Goal: Transaction & Acquisition: Purchase product/service

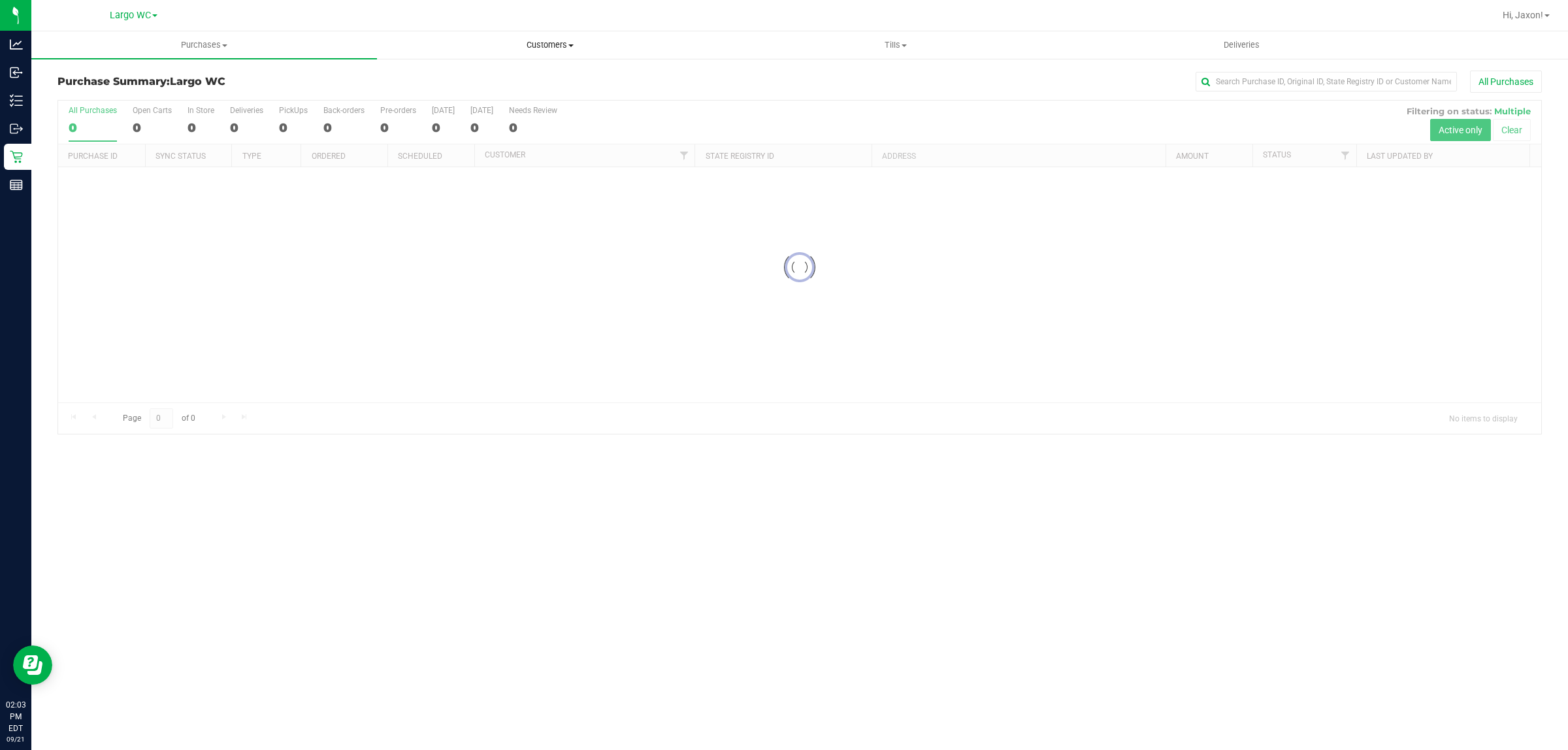
click at [554, 45] on span "Customers" at bounding box center [550, 45] width 344 height 12
click at [514, 76] on li "All customers" at bounding box center [550, 79] width 345 height 16
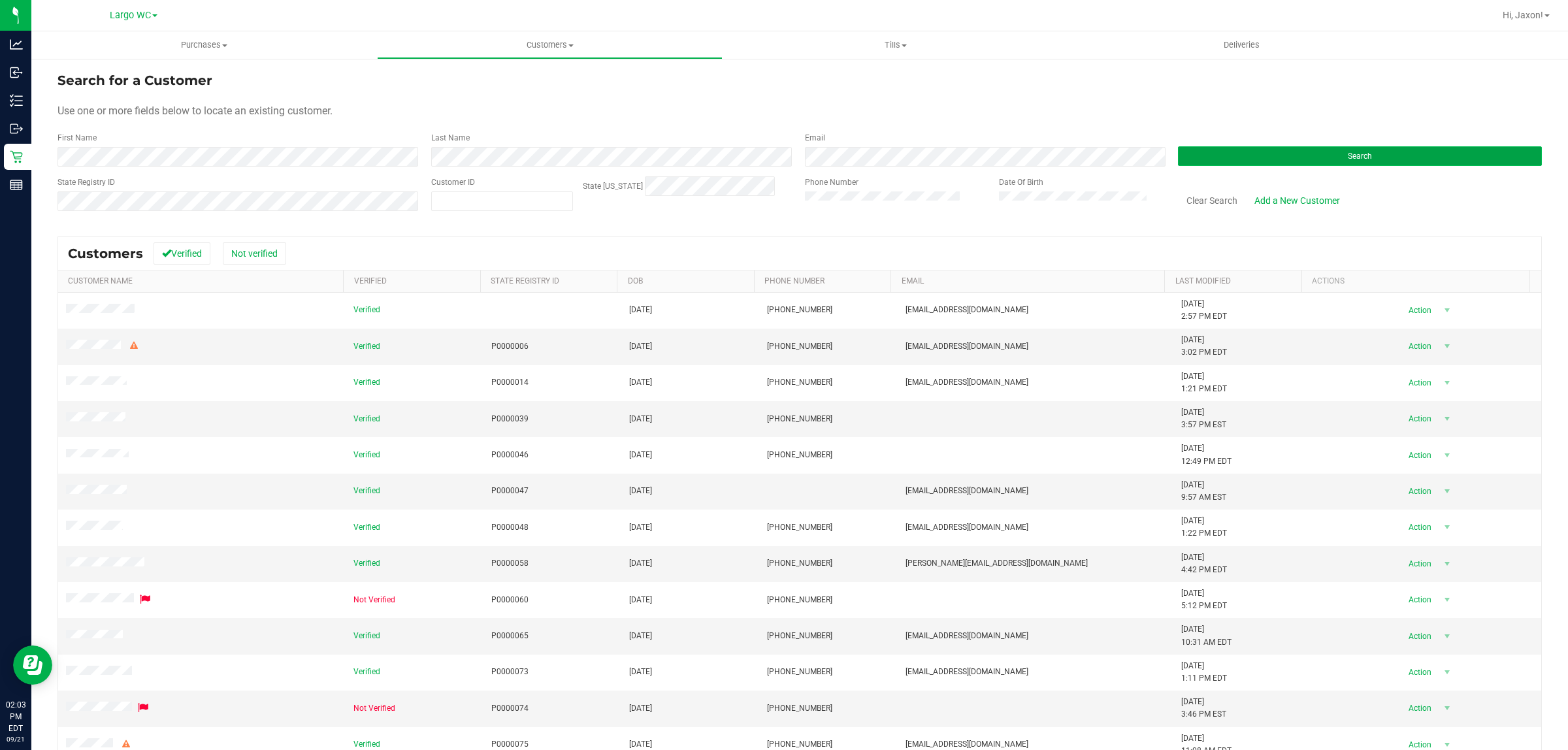
click at [1249, 158] on button "Search" at bounding box center [1360, 156] width 364 height 20
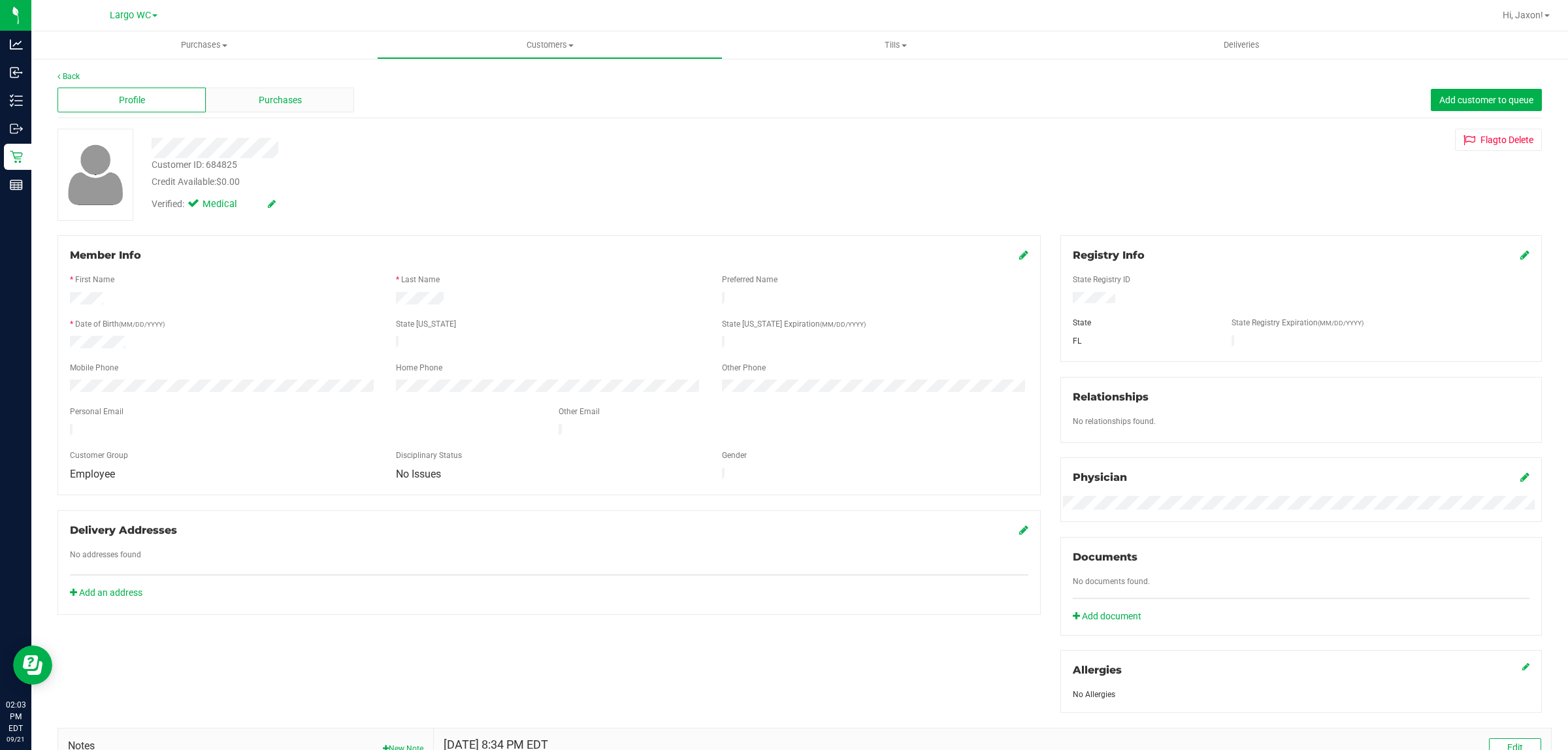
click at [302, 96] on div "Purchases" at bounding box center [280, 100] width 148 height 25
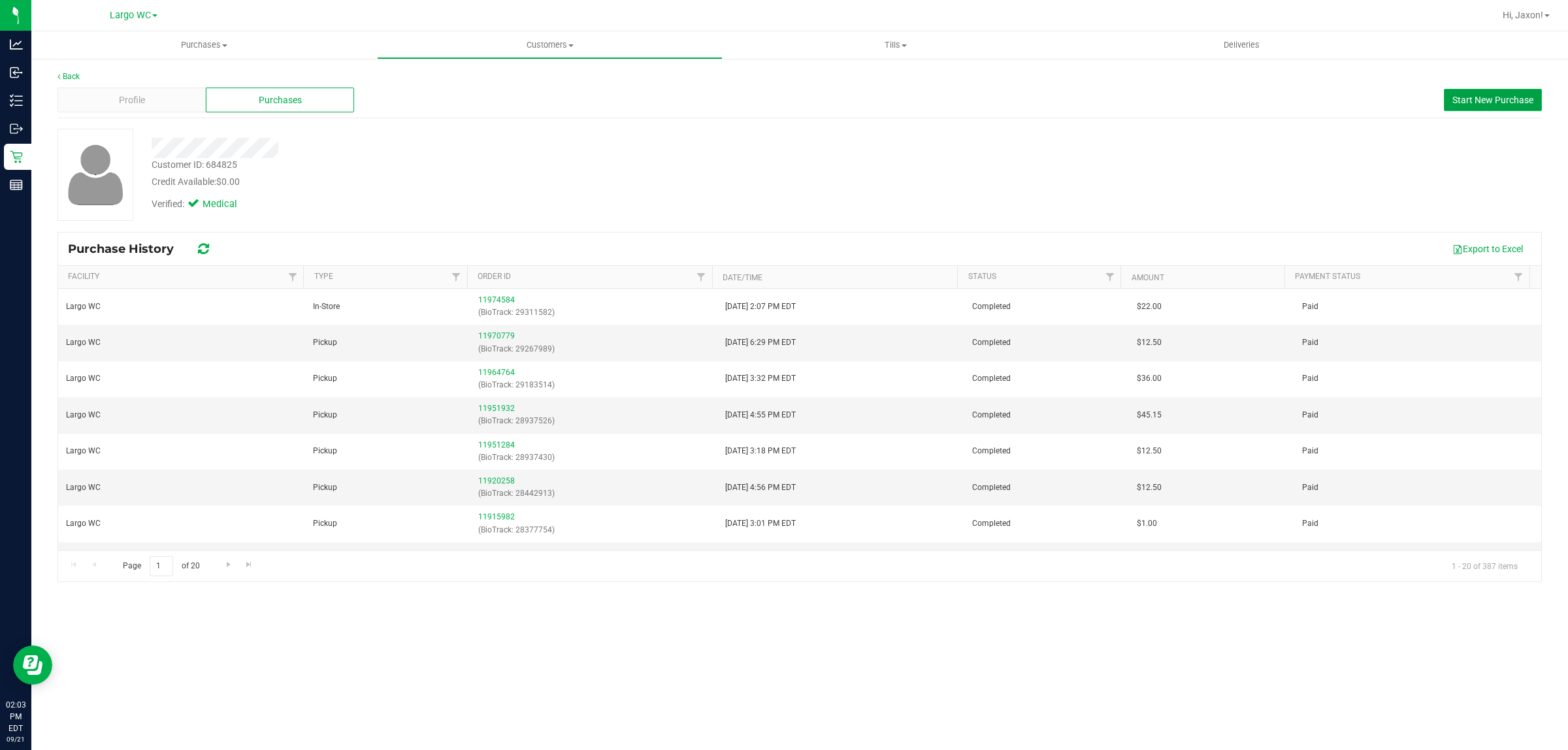
click at [1490, 99] on span "Start New Purchase" at bounding box center [1493, 100] width 81 height 11
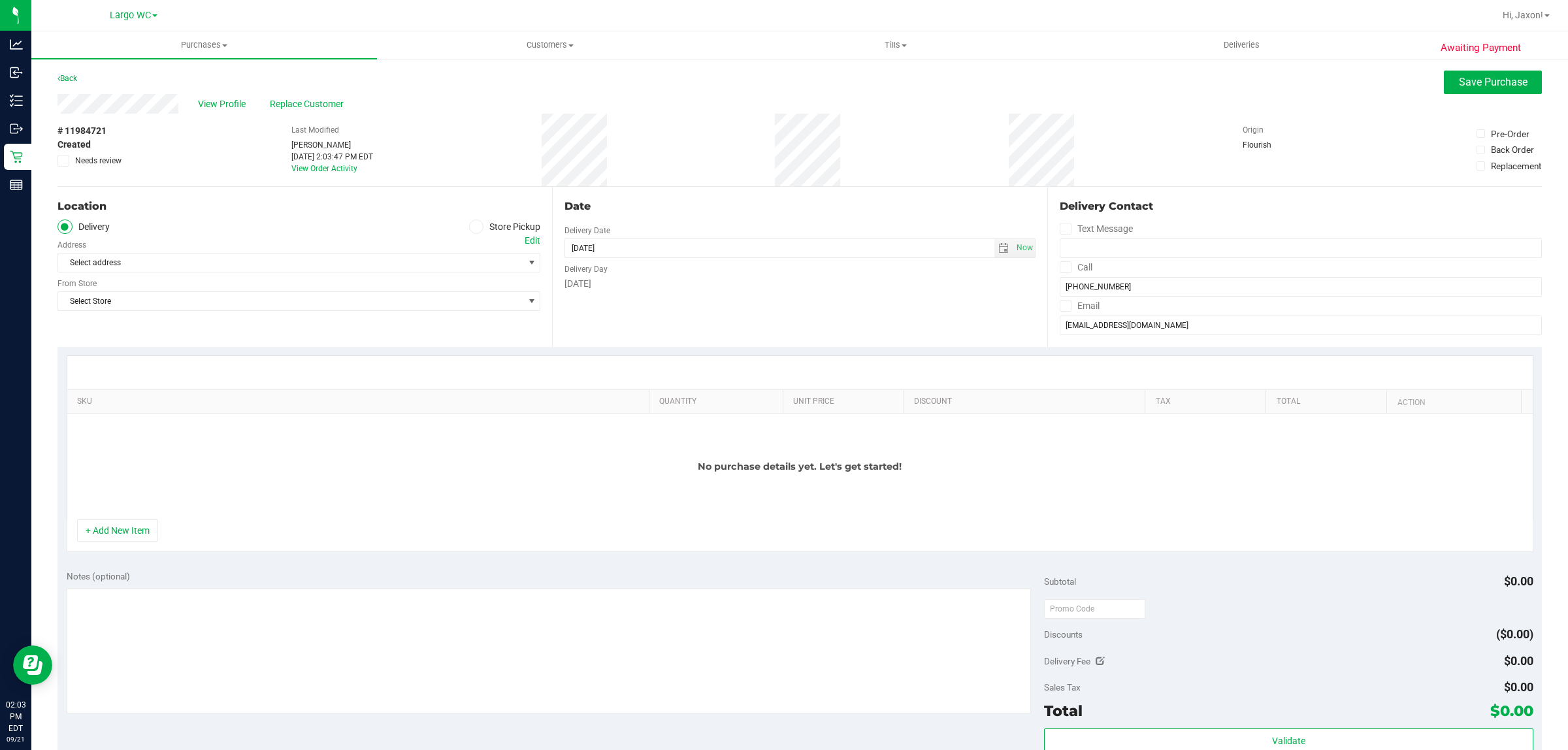
click at [475, 227] on icon at bounding box center [477, 227] width 8 height 0
click at [0, 0] on input "Store Pickup" at bounding box center [0, 0] width 0 height 0
click at [440, 270] on span "Select Store" at bounding box center [291, 262] width 466 height 19
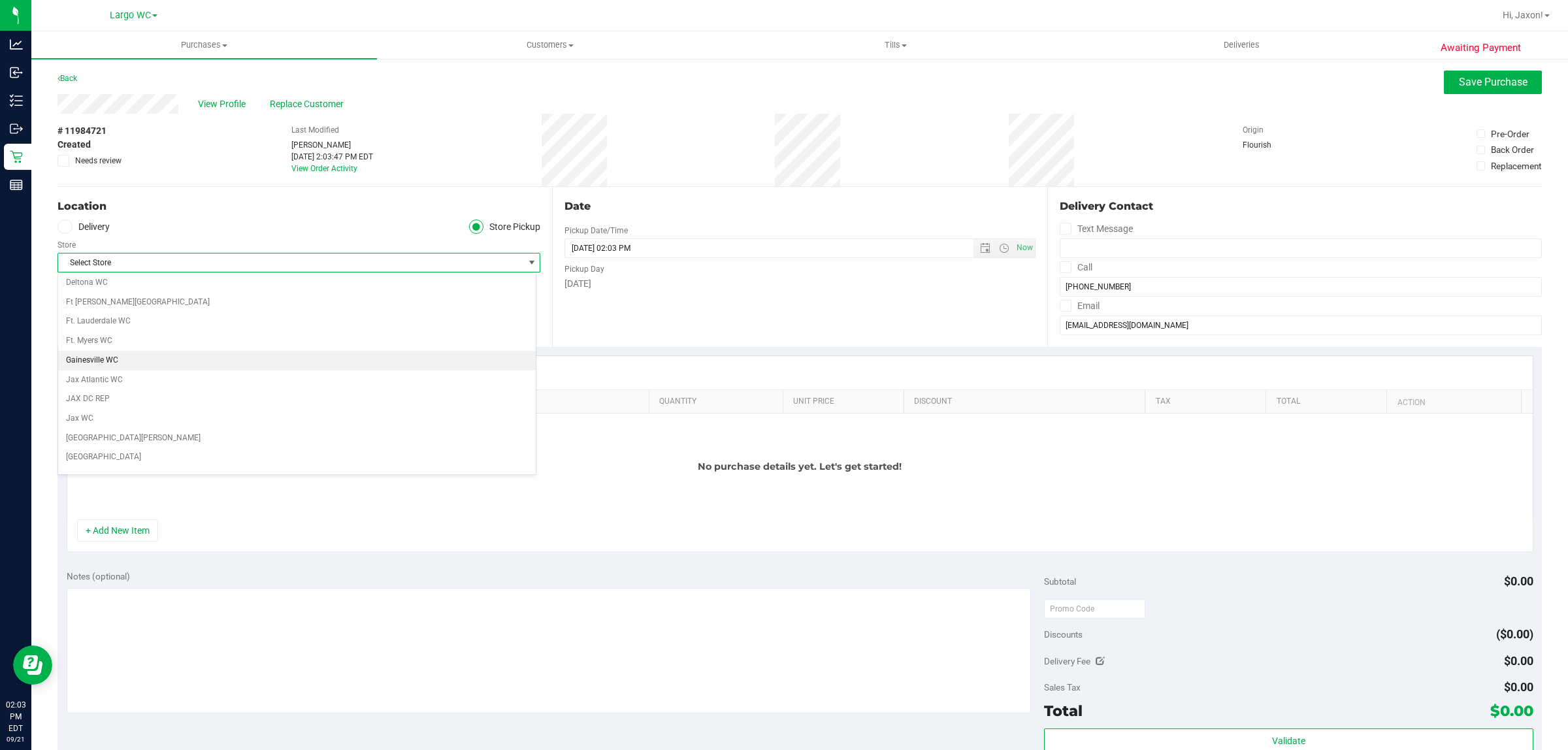
scroll to position [245, 0]
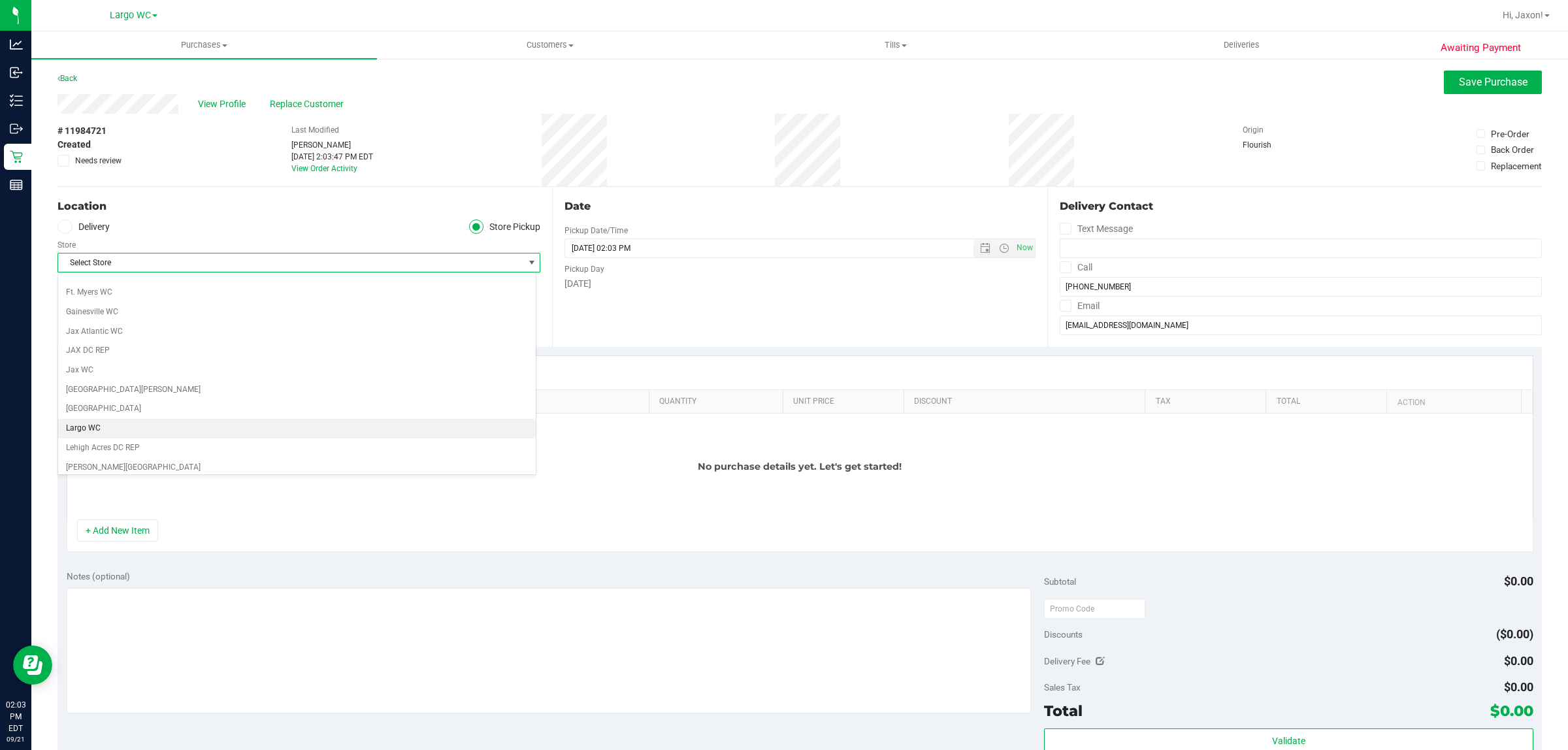
click at [113, 432] on li "Largo WC" at bounding box center [297, 429] width 478 height 20
click at [384, 315] on div "Location Delivery Store Pickup Store Largo WC Select Store Bonita Springs WC Bo…" at bounding box center [304, 266] width 494 height 160
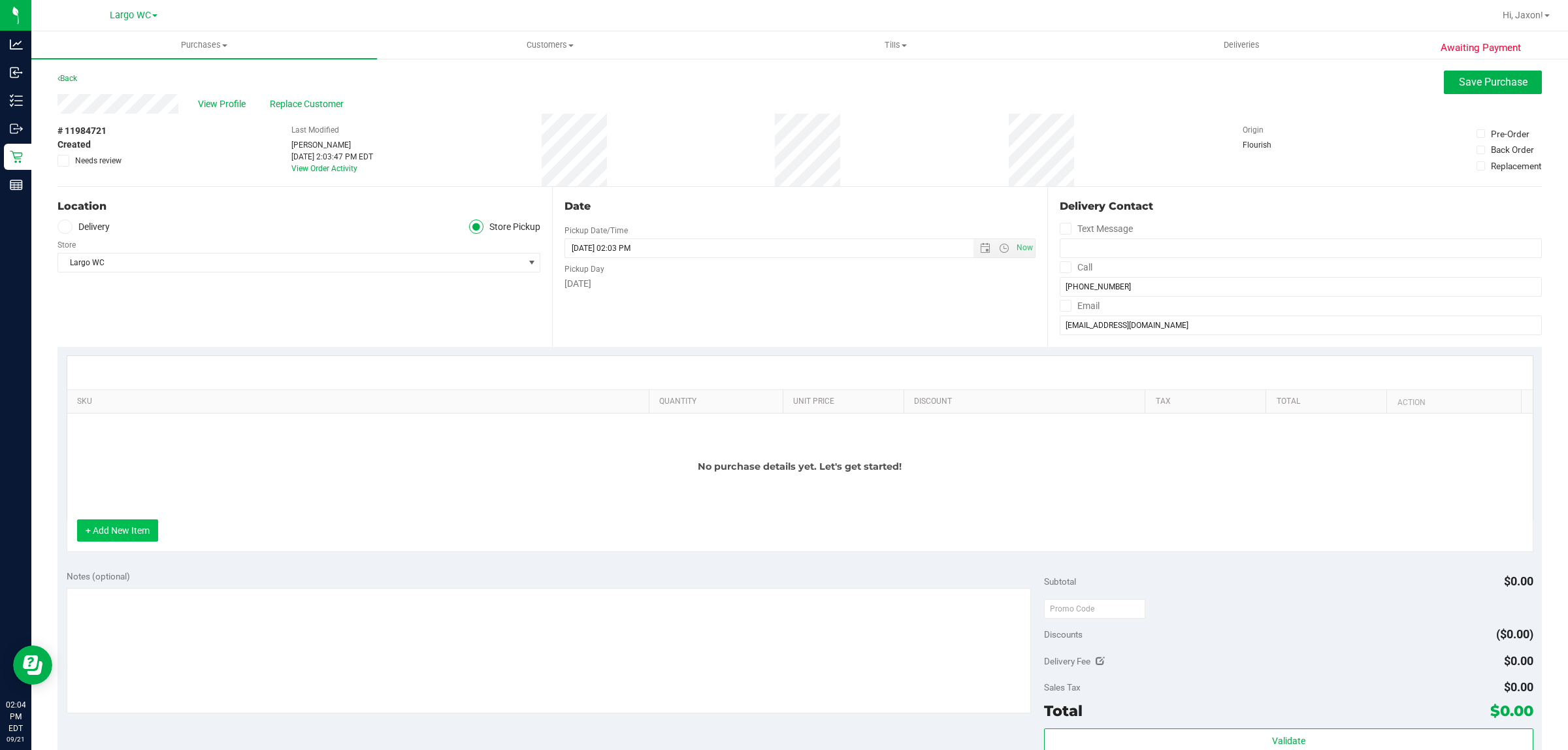
click at [108, 537] on button "+ Add New Item" at bounding box center [117, 531] width 81 height 23
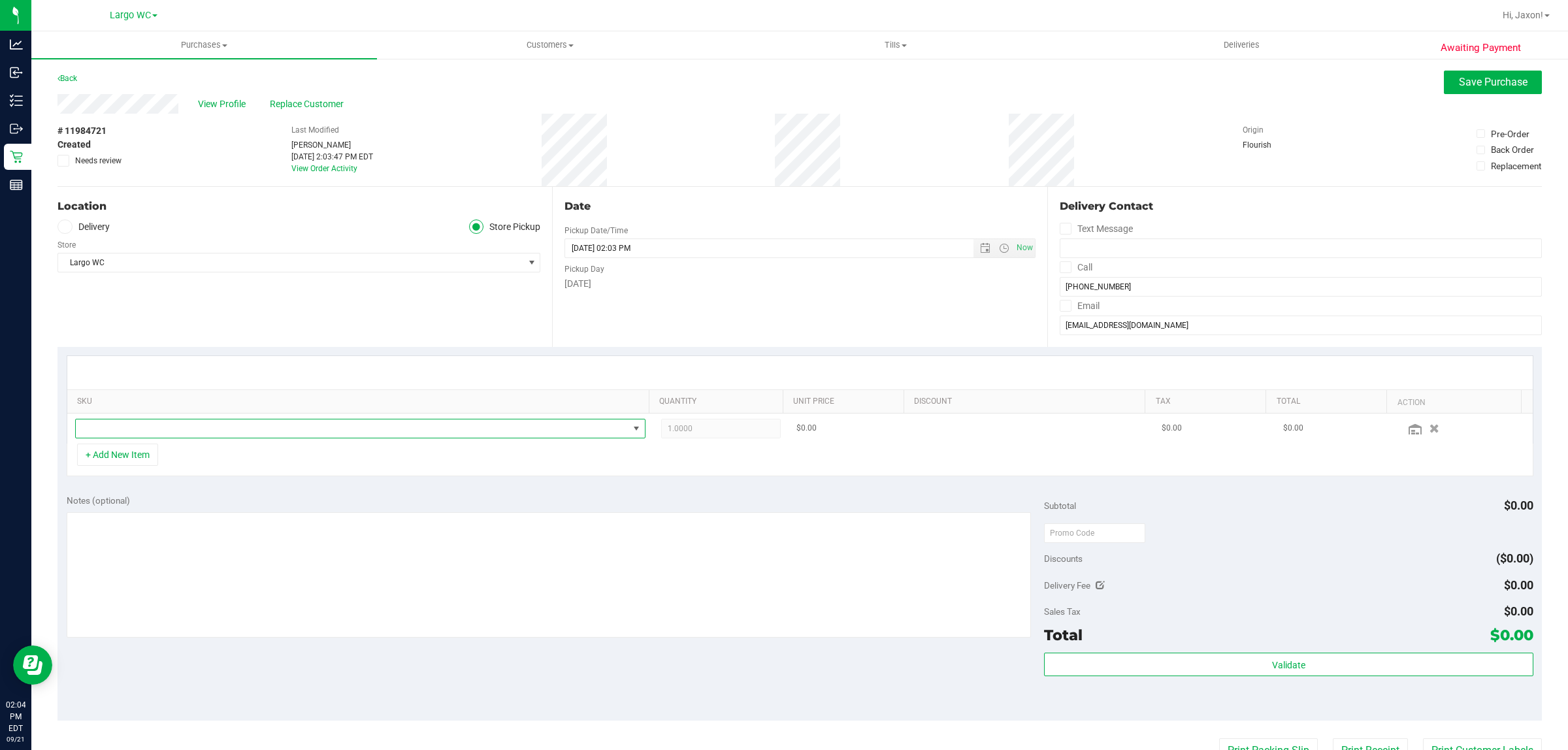
click at [151, 426] on span "NO DATA FOUND" at bounding box center [352, 428] width 553 height 19
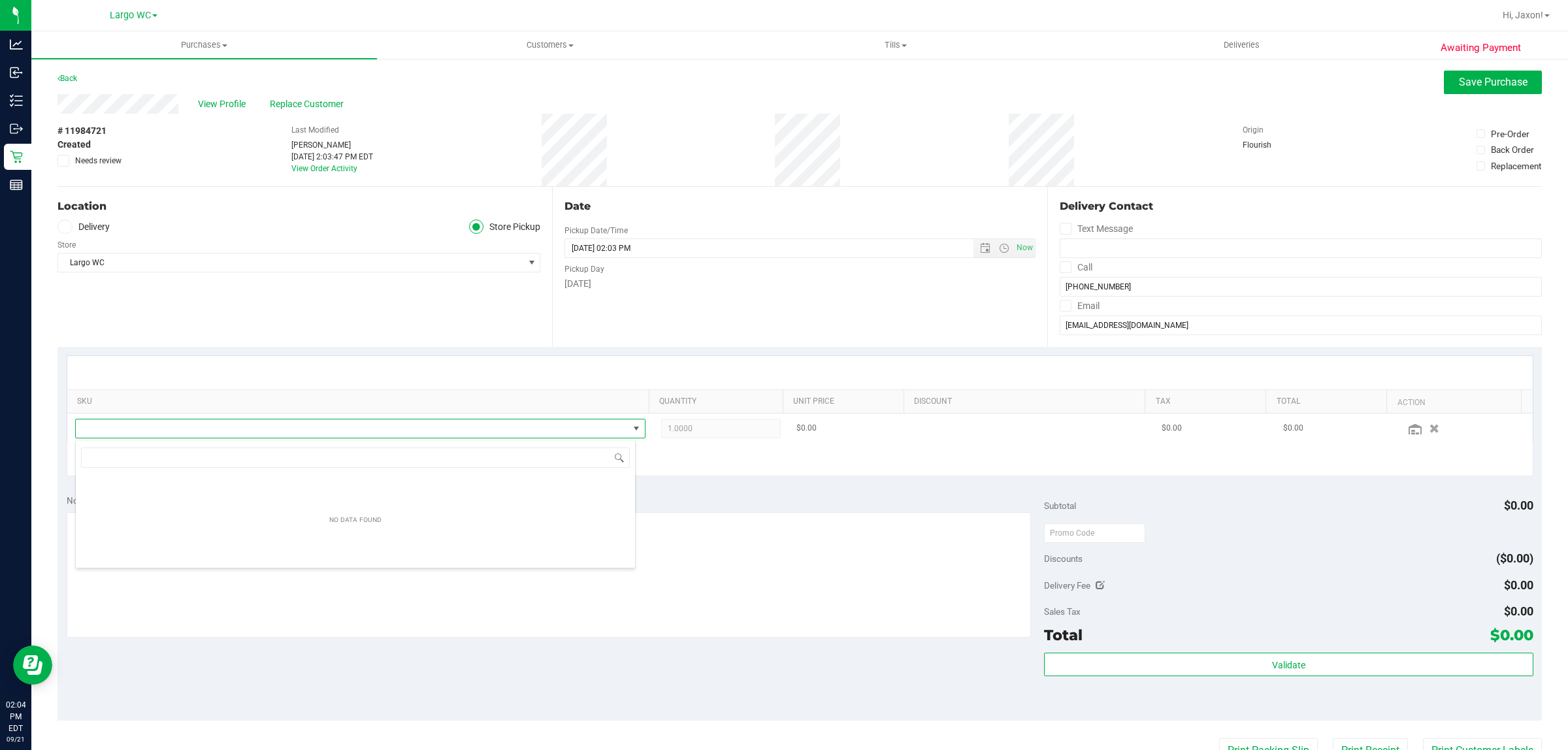
scroll to position [21, 560]
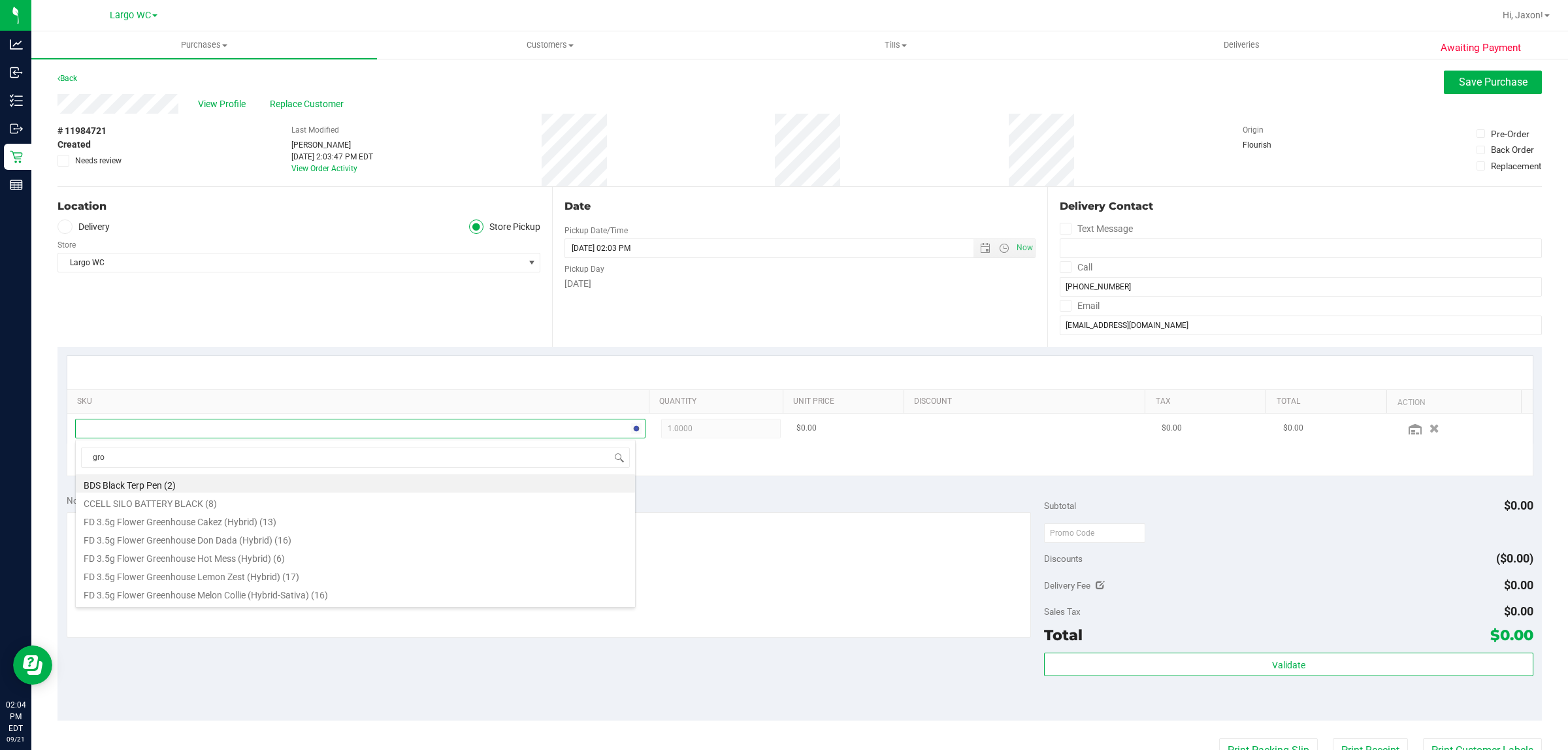
type input "grou"
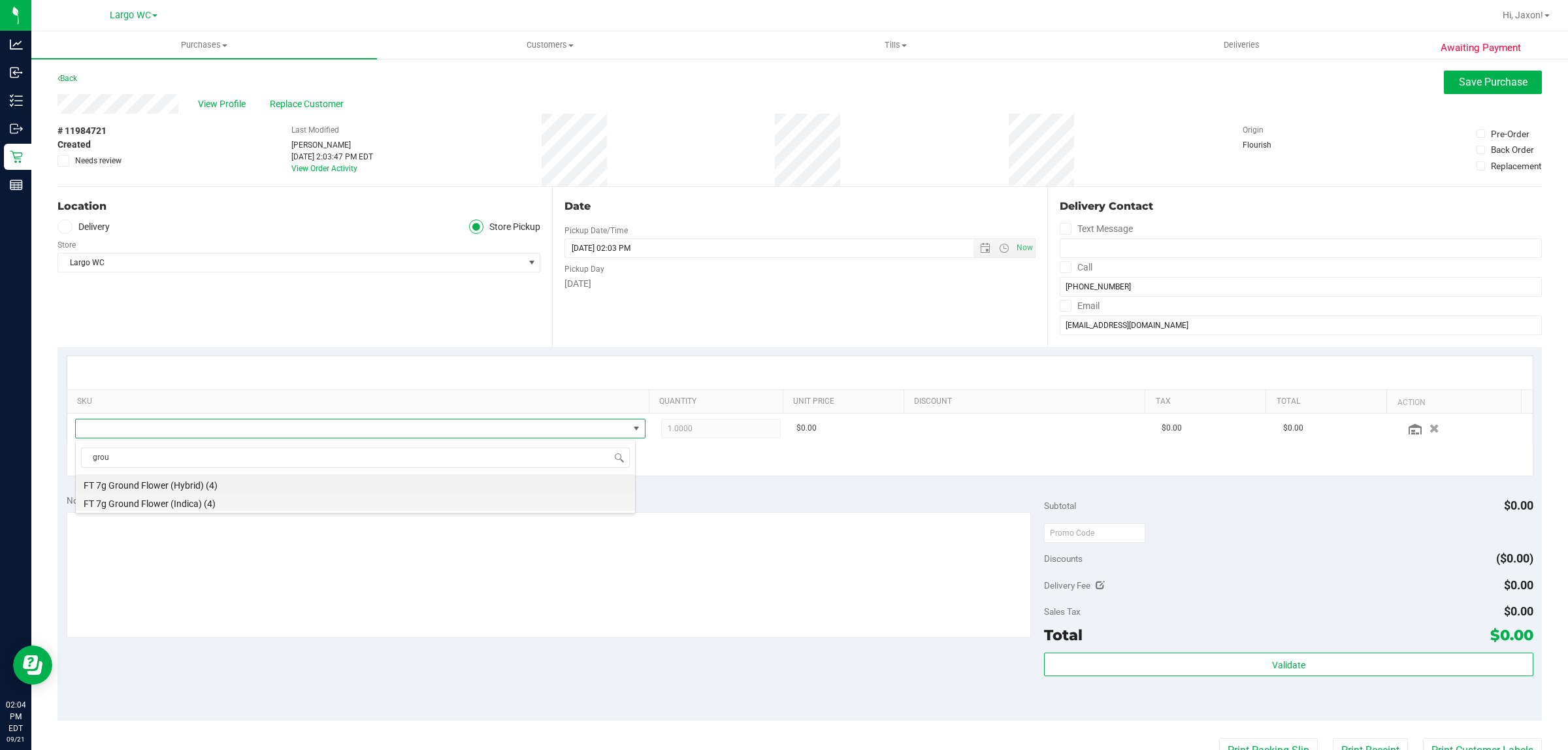
click at [194, 504] on li "FT 7g Ground Flower (Indica) (4)" at bounding box center [355, 501] width 560 height 19
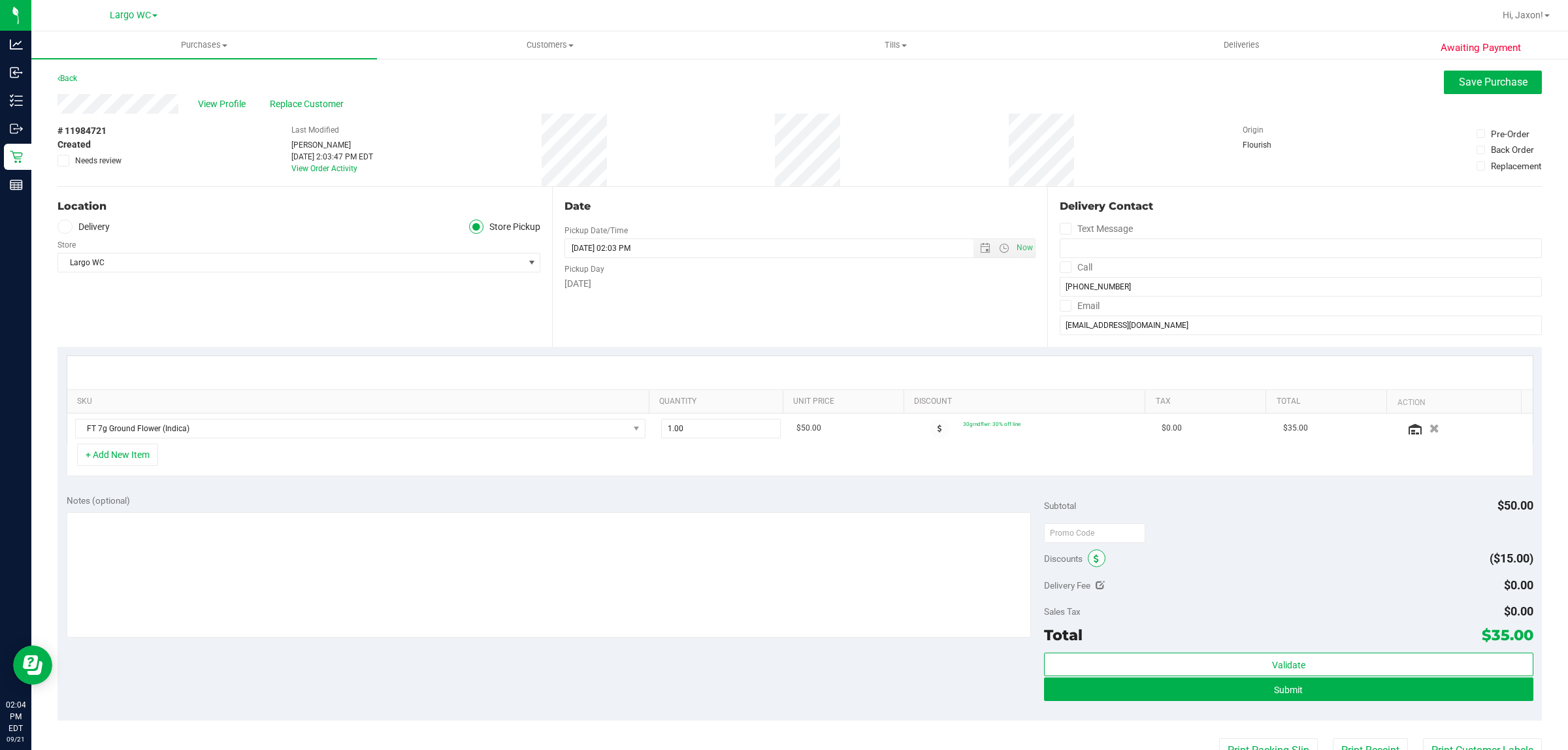
click at [1088, 551] on span at bounding box center [1097, 559] width 18 height 18
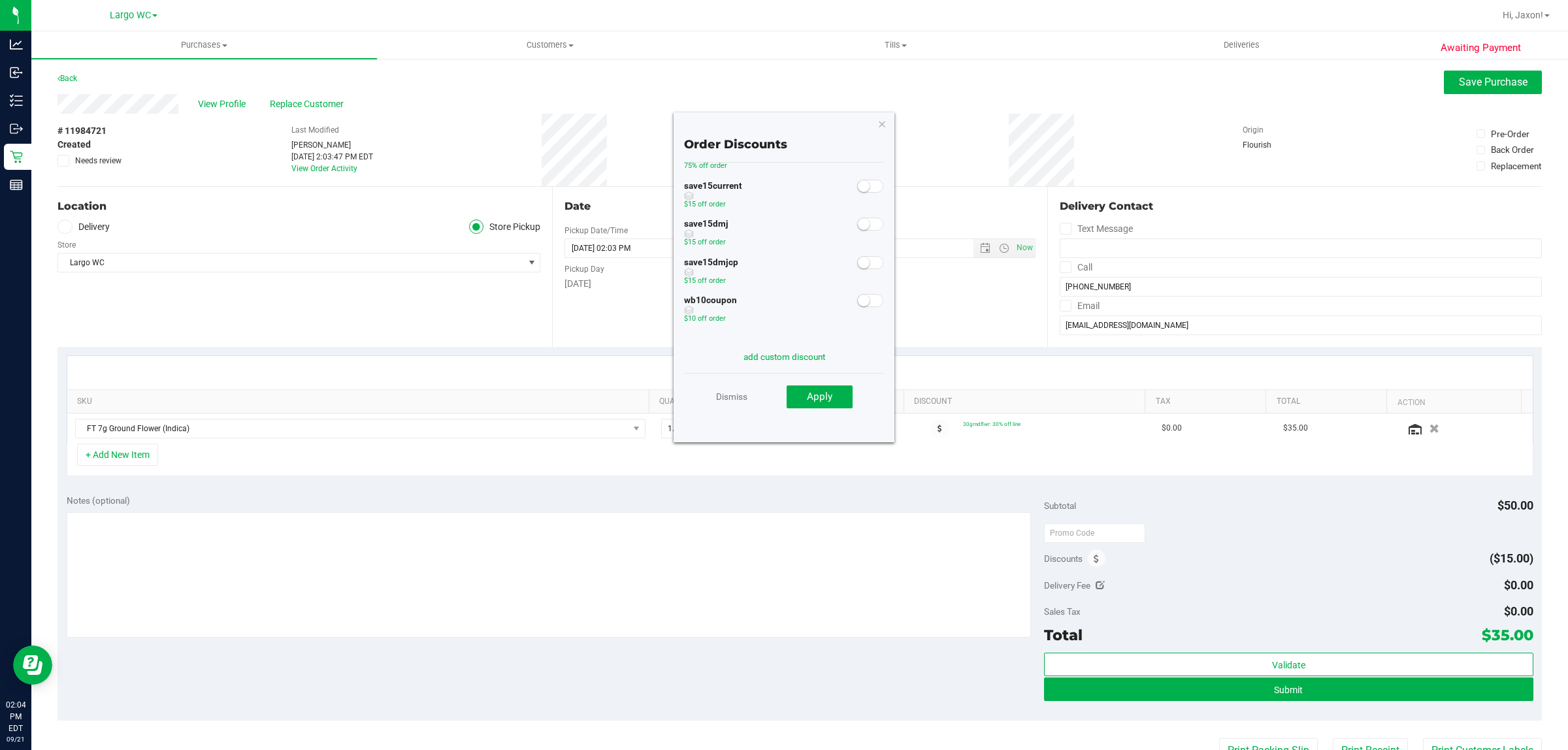
scroll to position [0, 0]
click at [858, 265] on span at bounding box center [870, 259] width 26 height 13
click at [822, 391] on span "Apply" at bounding box center [820, 397] width 26 height 12
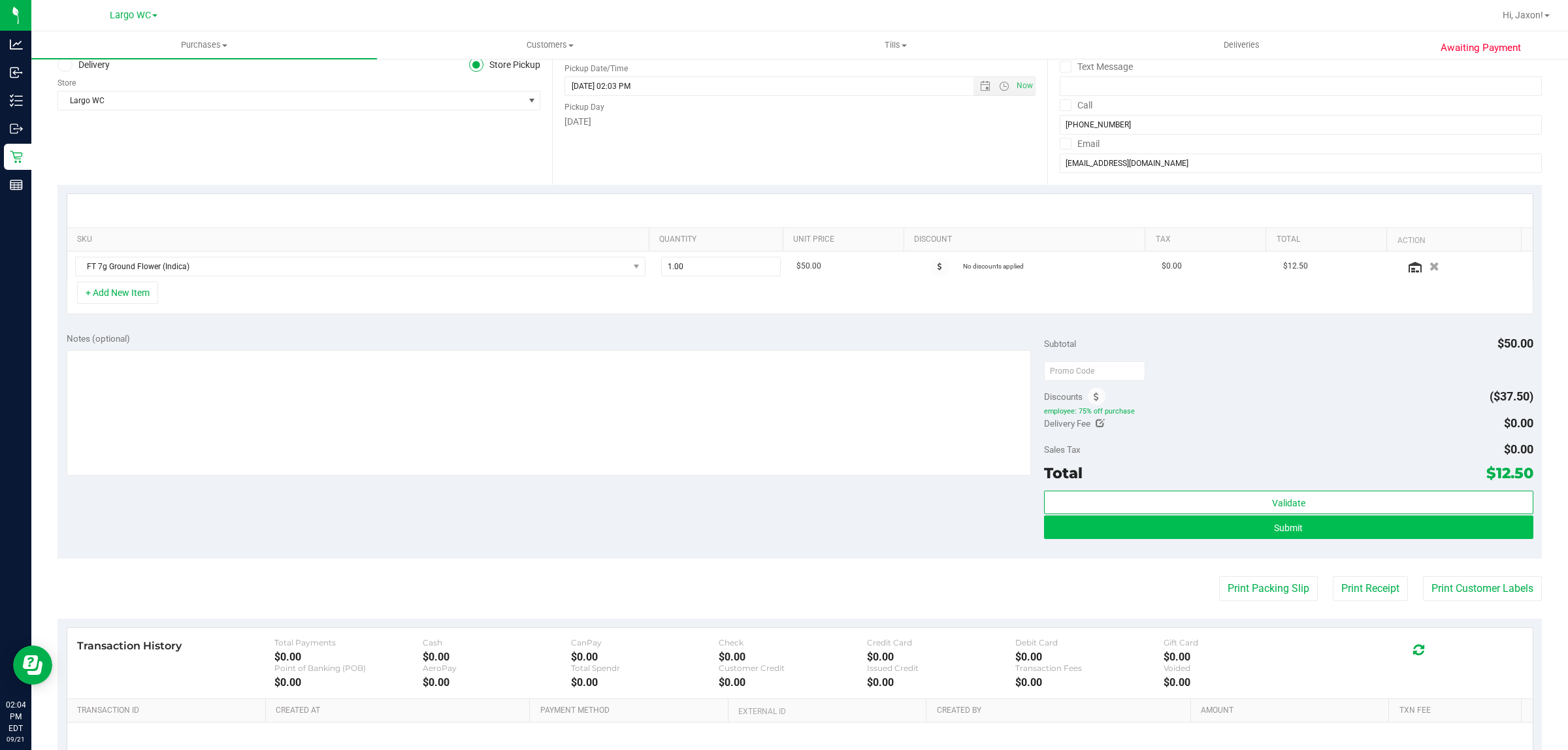
scroll to position [164, 0]
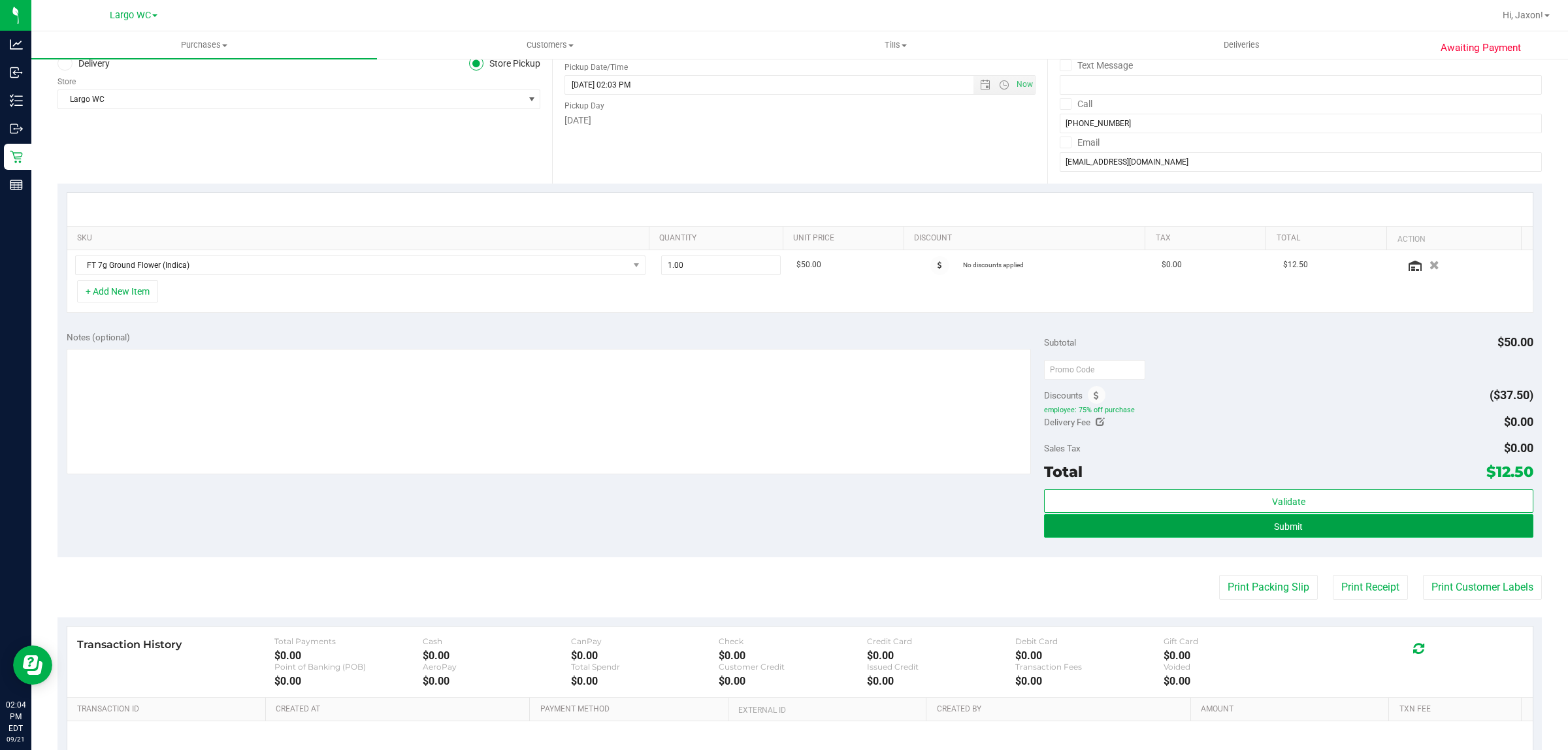
click at [1350, 517] on button "Submit" at bounding box center [1288, 526] width 488 height 24
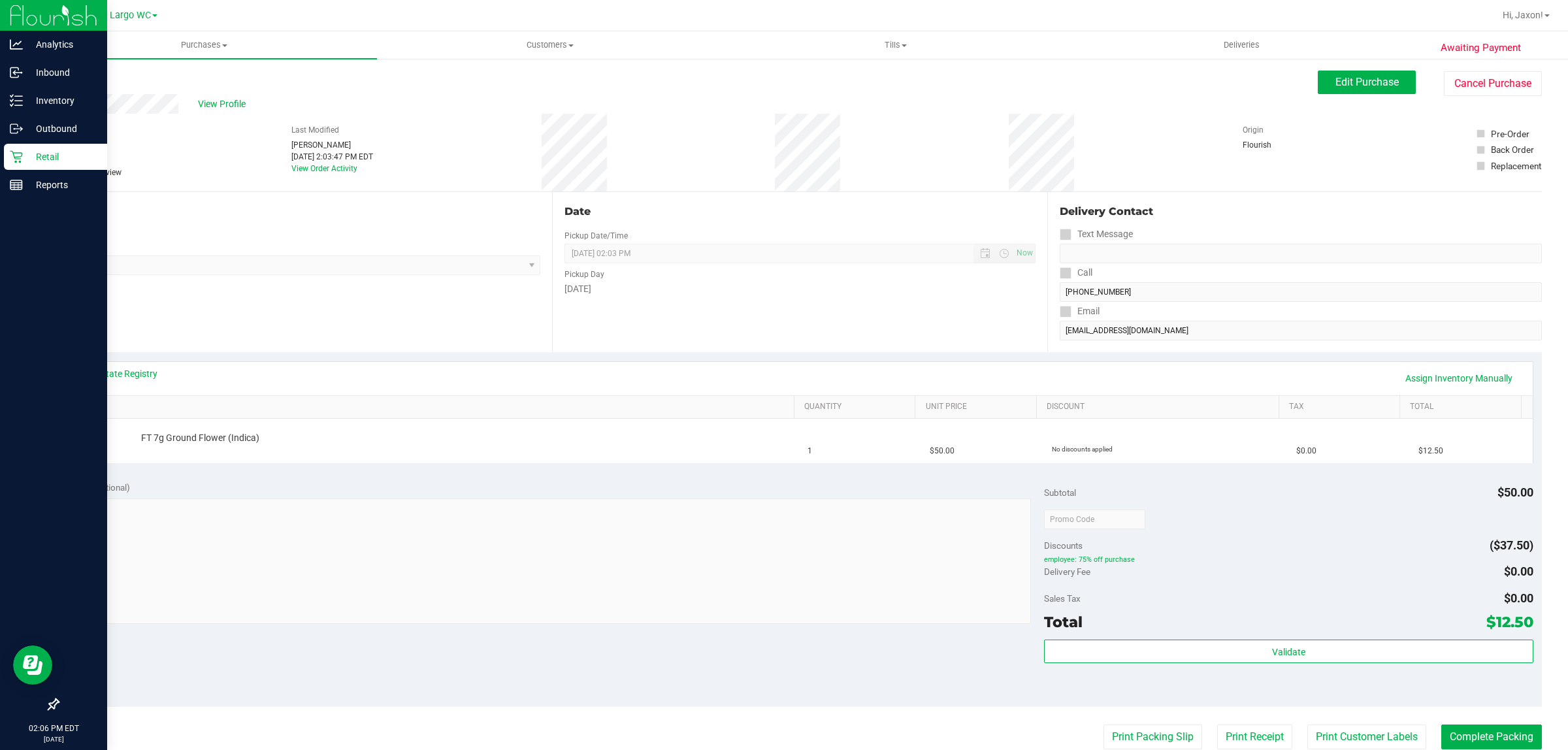
click at [13, 154] on icon at bounding box center [16, 157] width 13 height 13
